Goal: Information Seeking & Learning: Get advice/opinions

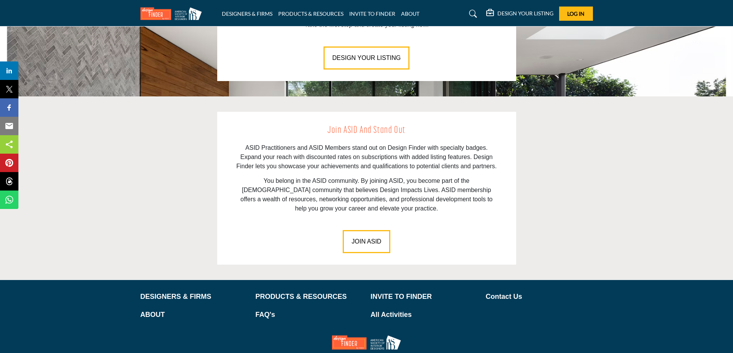
scroll to position [1002, 0]
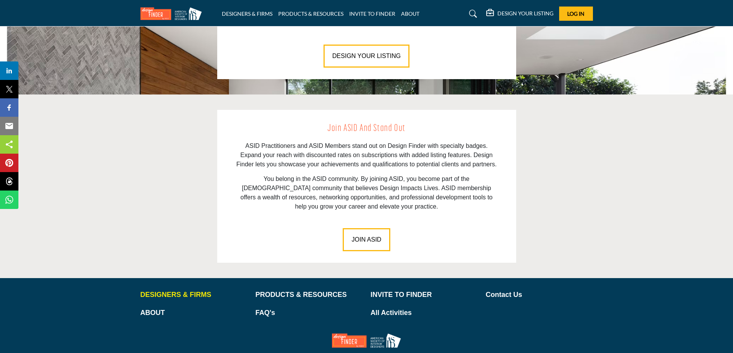
click at [155, 291] on p "DESIGNERS & FIRMS" at bounding box center [193, 294] width 107 height 10
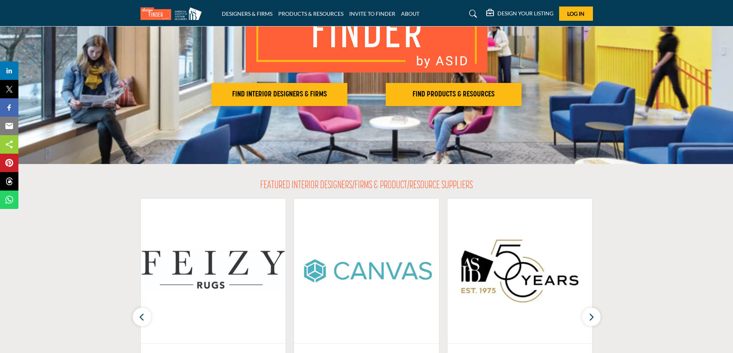
scroll to position [59, 0]
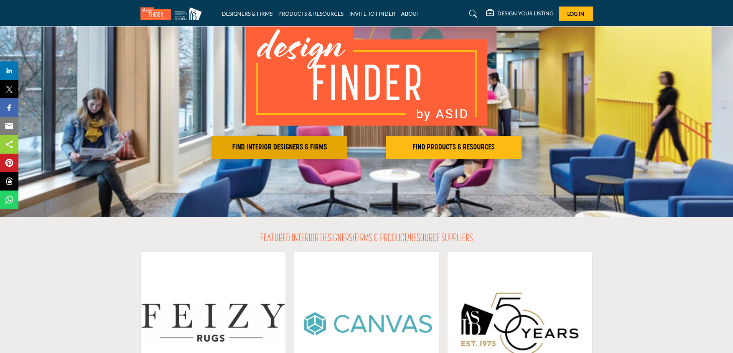
click at [258, 145] on h2 "FIND INTERIOR DESIGNERS & FIRMS" at bounding box center [279, 147] width 131 height 9
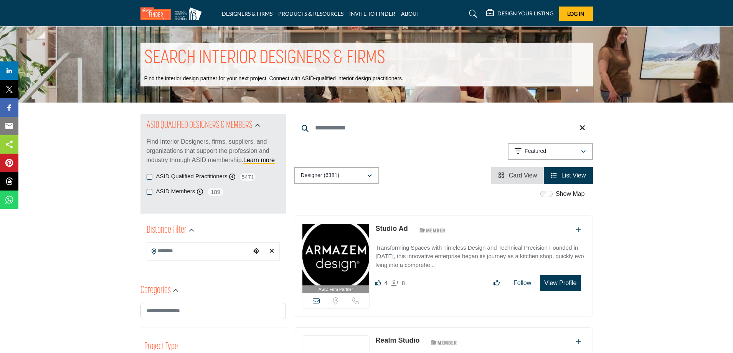
click at [551, 284] on button "View Profile" at bounding box center [560, 283] width 41 height 16
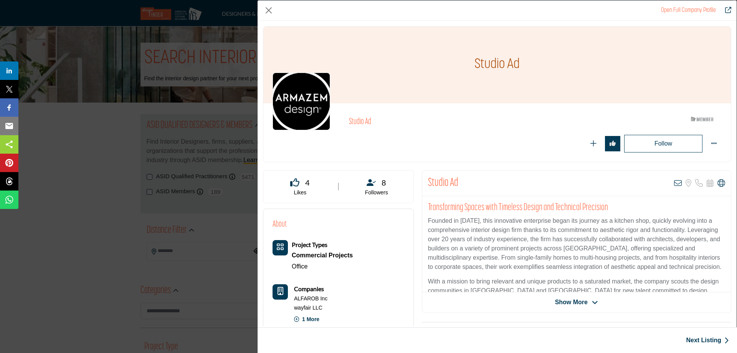
click at [296, 101] on img "Company Data Modal" at bounding box center [301, 102] width 58 height 58
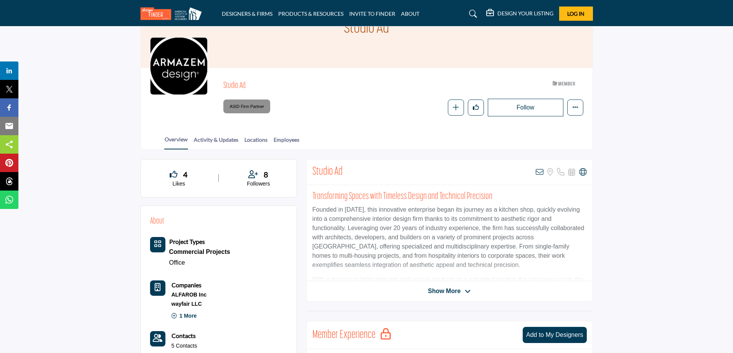
scroll to position [54, 0]
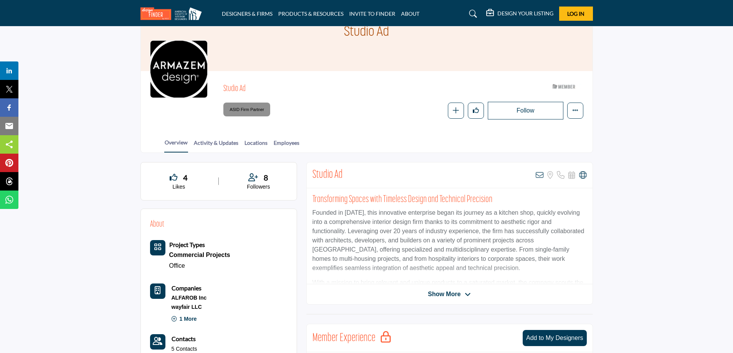
click at [453, 293] on span "Show More" at bounding box center [444, 293] width 33 height 9
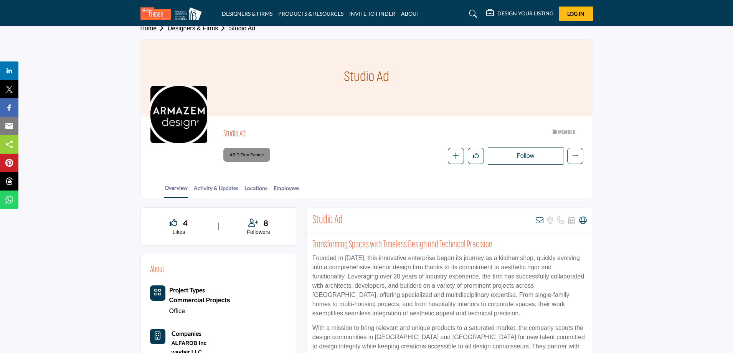
scroll to position [0, 0]
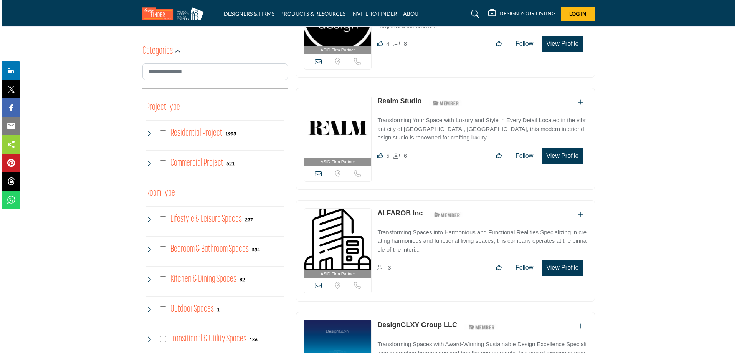
scroll to position [248, 0]
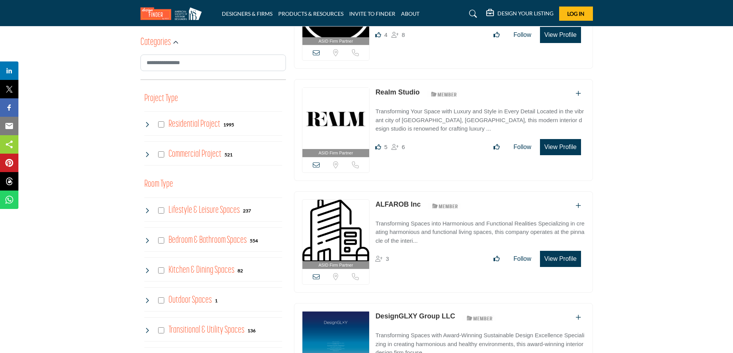
click at [561, 150] on button "View Profile" at bounding box center [560, 147] width 41 height 16
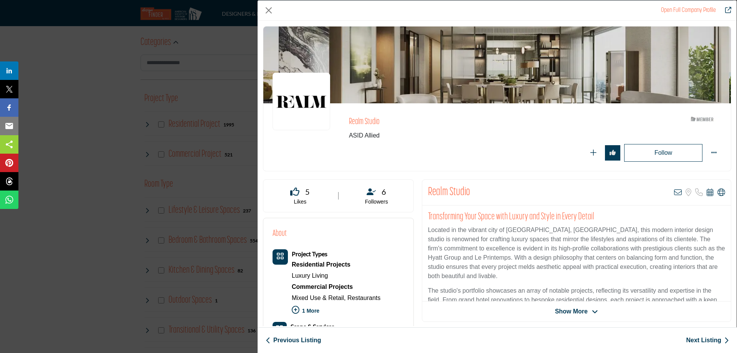
click at [301, 102] on img "Company Data Modal" at bounding box center [301, 102] width 58 height 58
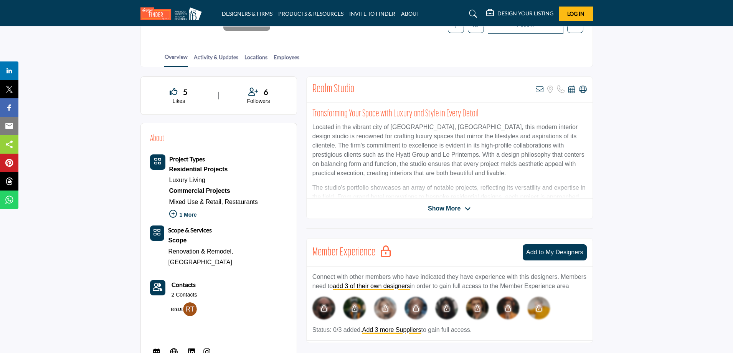
scroll to position [163, 0]
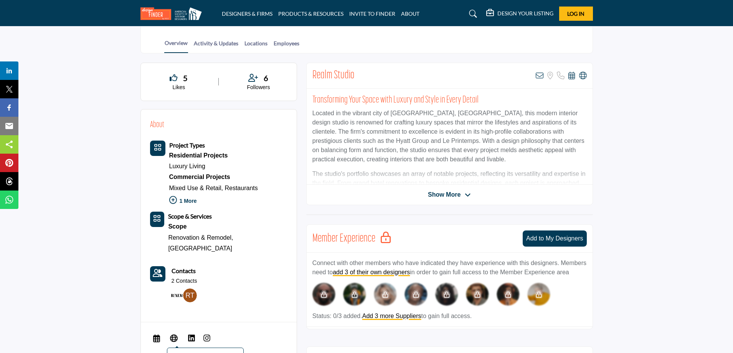
click at [172, 333] on icon at bounding box center [174, 337] width 8 height 9
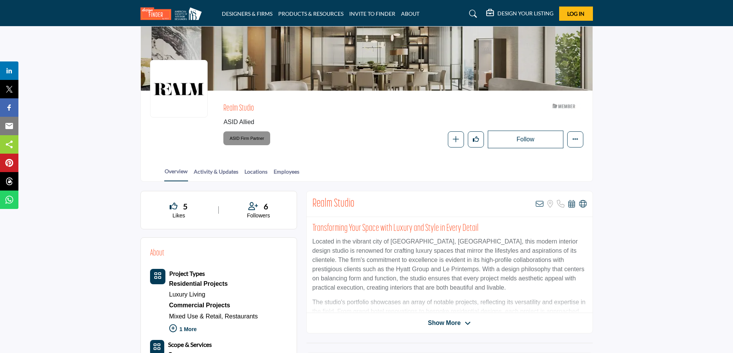
scroll to position [0, 0]
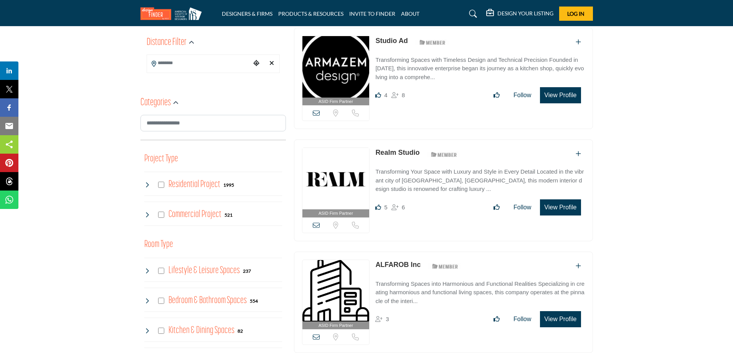
scroll to position [112, 0]
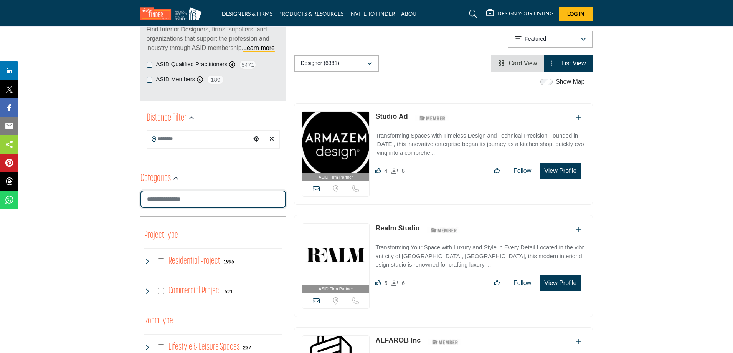
click at [188, 194] on input "Search Category" at bounding box center [212, 198] width 145 height 17
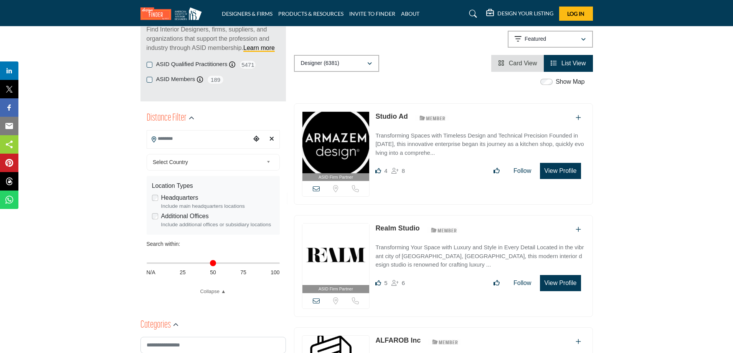
click at [174, 136] on input "Search Location" at bounding box center [199, 138] width 104 height 15
click at [430, 81] on div "Show Map" at bounding box center [439, 82] width 299 height 10
click at [371, 63] on icon "button" at bounding box center [369, 63] width 5 height 5
click at [341, 104] on div "Designer (6381)" at bounding box center [337, 101] width 80 height 17
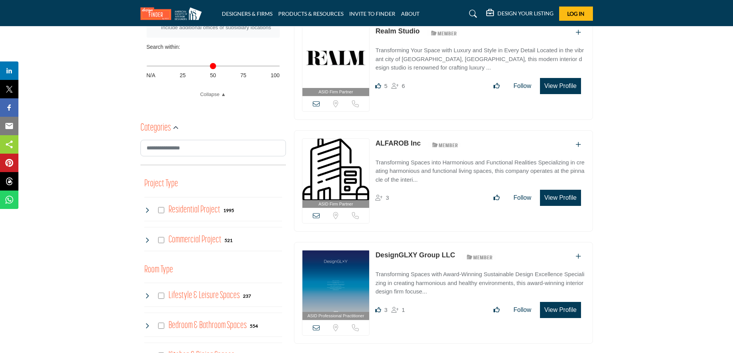
scroll to position [336, 0]
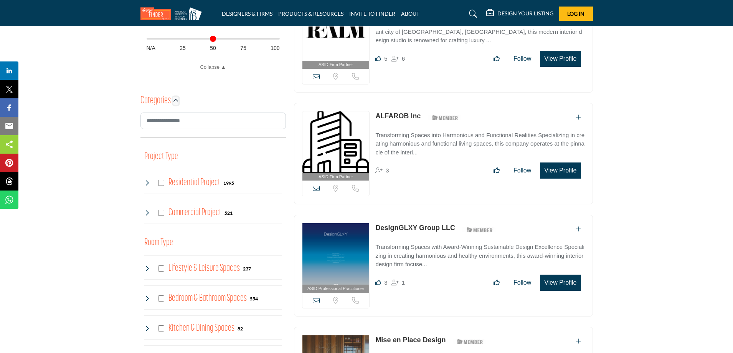
click at [177, 101] on icon "button" at bounding box center [175, 100] width 5 height 5
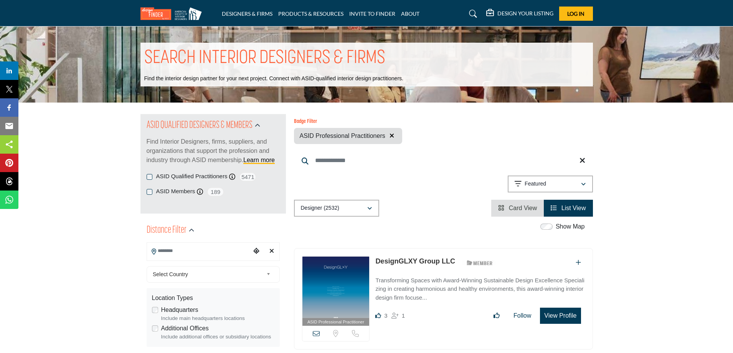
click at [170, 252] on input "Search Location" at bounding box center [199, 250] width 104 height 15
click at [170, 263] on div at bounding box center [213, 265] width 132 height 12
click at [256, 249] on icon "Choose your current location" at bounding box center [256, 251] width 6 height 6
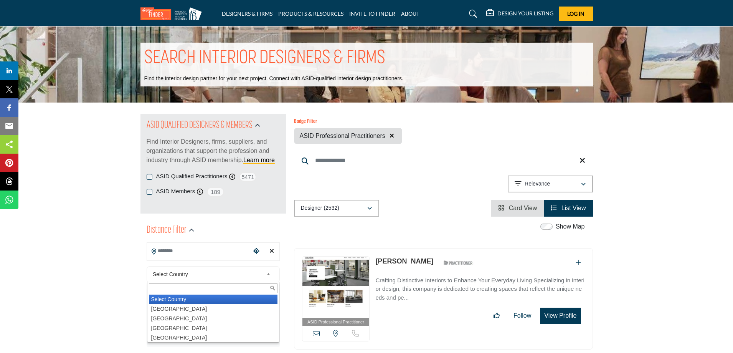
click at [177, 274] on span "Select Country" at bounding box center [208, 273] width 111 height 9
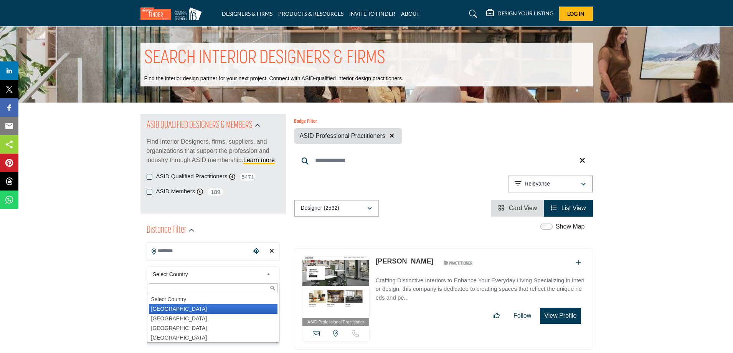
click at [168, 309] on li "[GEOGRAPHIC_DATA]" at bounding box center [213, 309] width 129 height 10
type input "***"
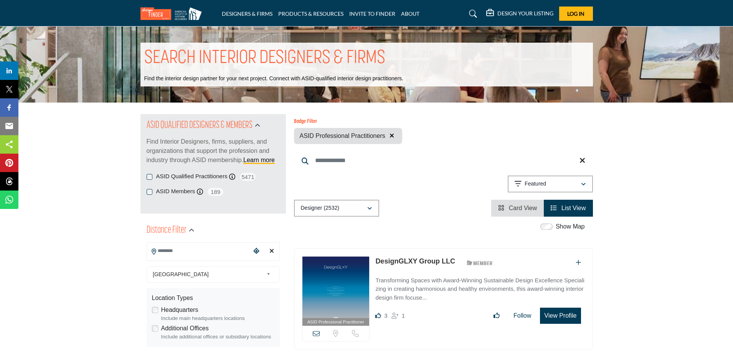
click at [168, 251] on input "Search Location" at bounding box center [199, 250] width 104 height 15
type input "*"
type input "**********"
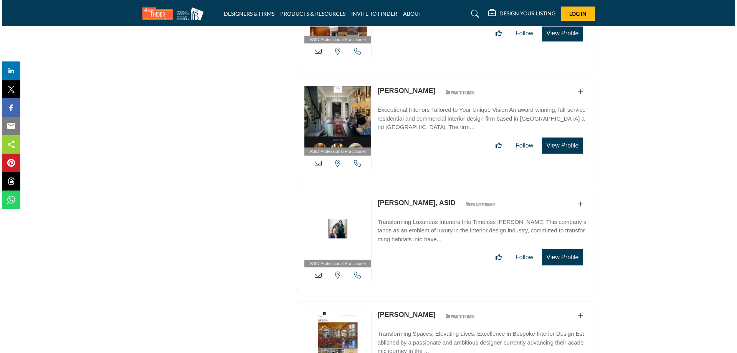
scroll to position [956, 0]
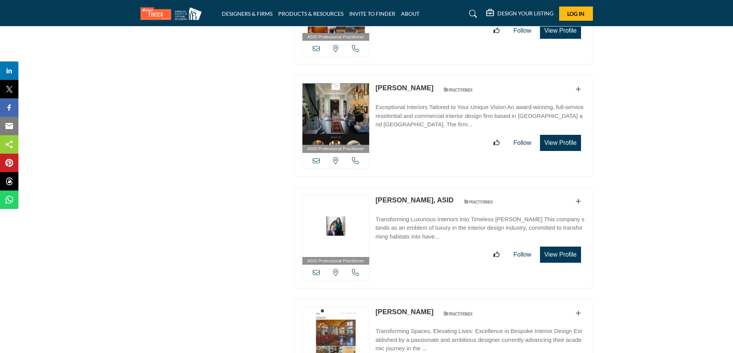
click at [553, 251] on button "View Profile" at bounding box center [560, 254] width 41 height 16
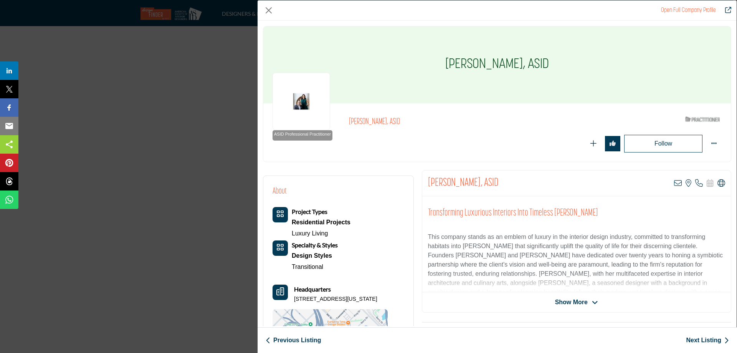
click at [561, 306] on span "Show More" at bounding box center [571, 301] width 33 height 9
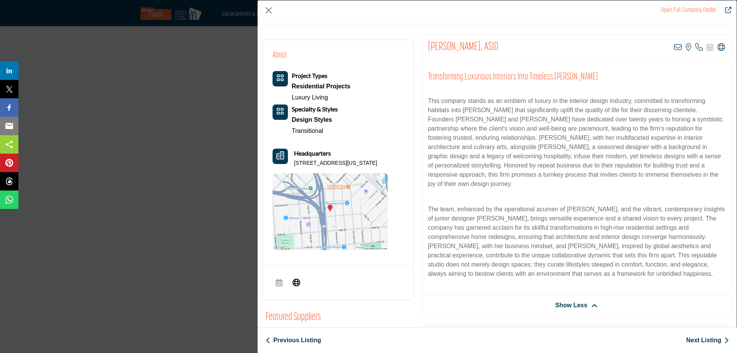
scroll to position [137, 0]
click at [297, 281] on icon "Company Data Modal" at bounding box center [296, 280] width 8 height 9
